Goal: Information Seeking & Learning: Learn about a topic

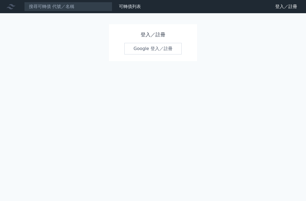
click at [161, 47] on link "Google 登入／註冊" at bounding box center [152, 49] width 57 height 12
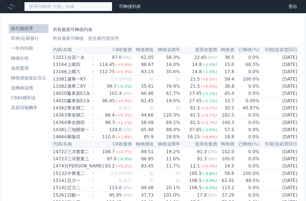
click at [87, 9] on input at bounding box center [68, 6] width 88 height 9
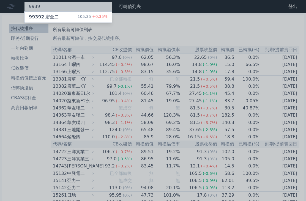
type input "9939"
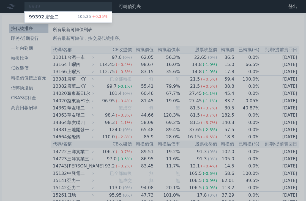
click at [76, 17] on div "99392 宏全二 105.35 +0.35%" at bounding box center [69, 17] width 88 height 11
